Goal: Task Accomplishment & Management: Manage account settings

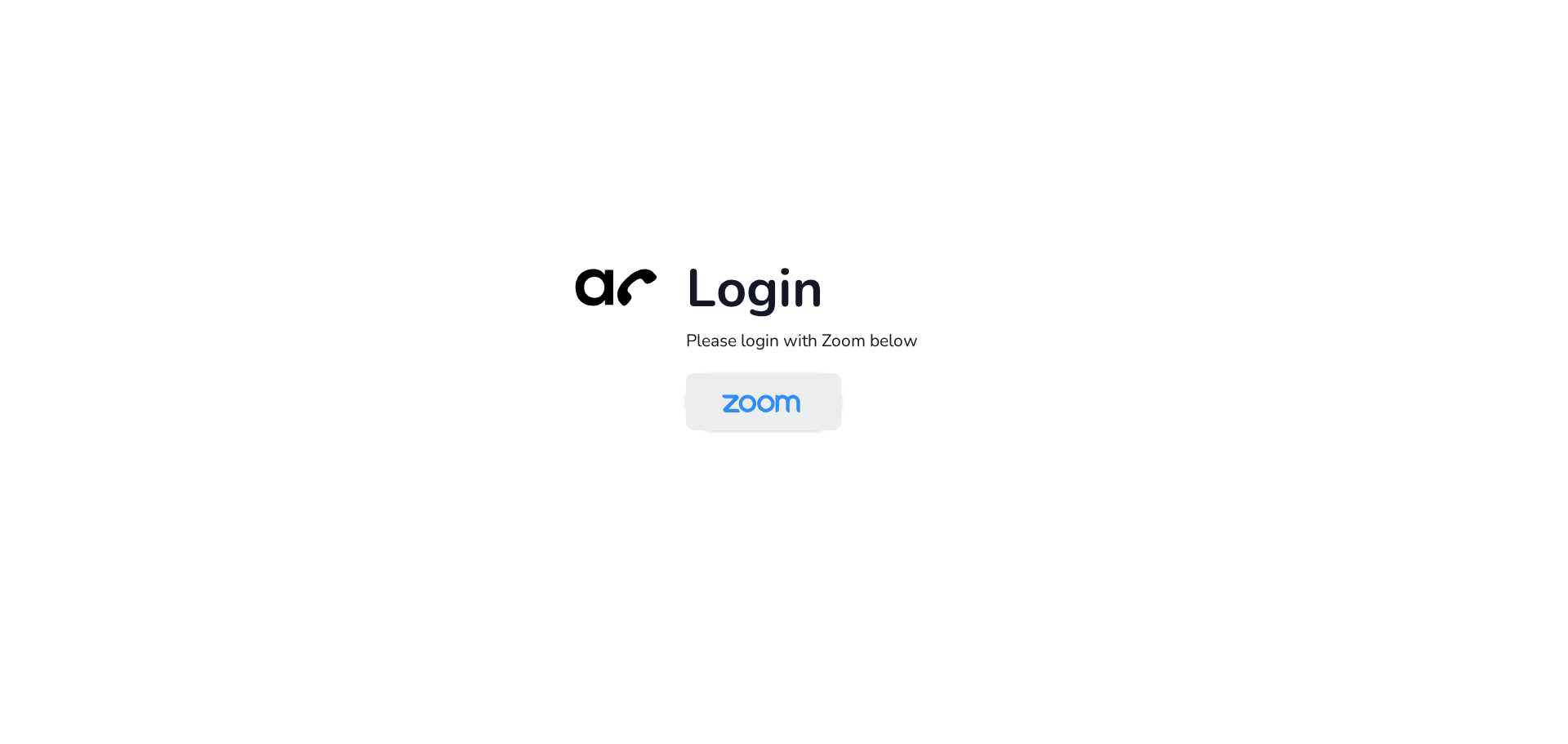
click at [735, 382] on img at bounding box center [761, 402] width 113 height 53
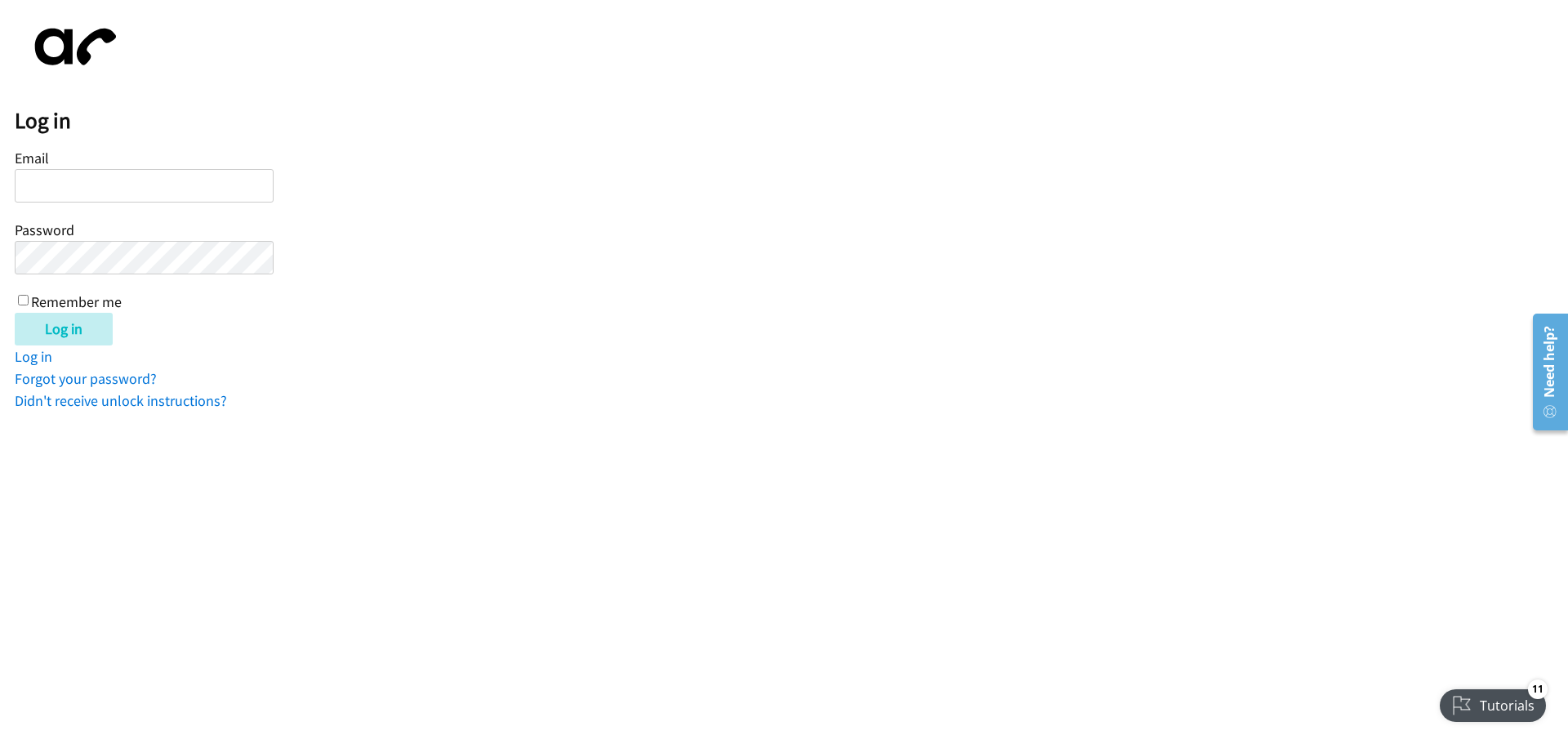
click at [210, 180] on input "Email" at bounding box center [144, 186] width 259 height 34
click at [174, 166] on div "Email Password Remember me" at bounding box center [144, 229] width 259 height 166
click at [180, 180] on input "Email" at bounding box center [144, 186] width 259 height 34
type input "[PERSON_NAME][EMAIL_ADDRESS][PERSON_NAME][DOMAIN_NAME]"
